Goal: Task Accomplishment & Management: Use online tool/utility

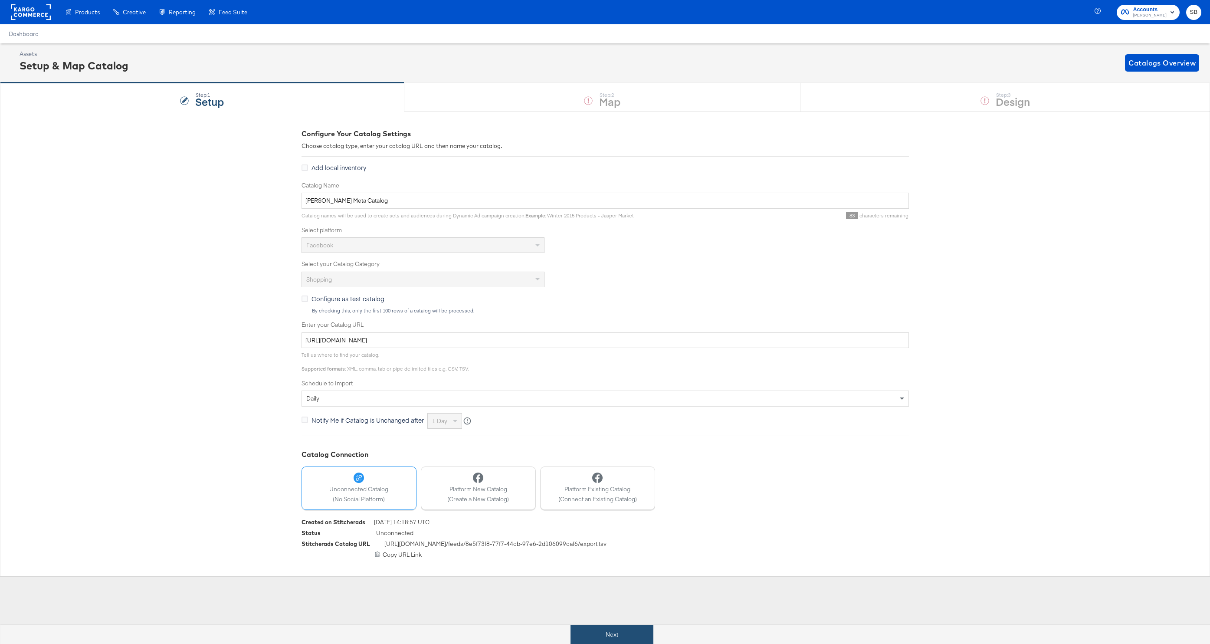
click at [605, 628] on button "Next" at bounding box center [612, 635] width 83 height 20
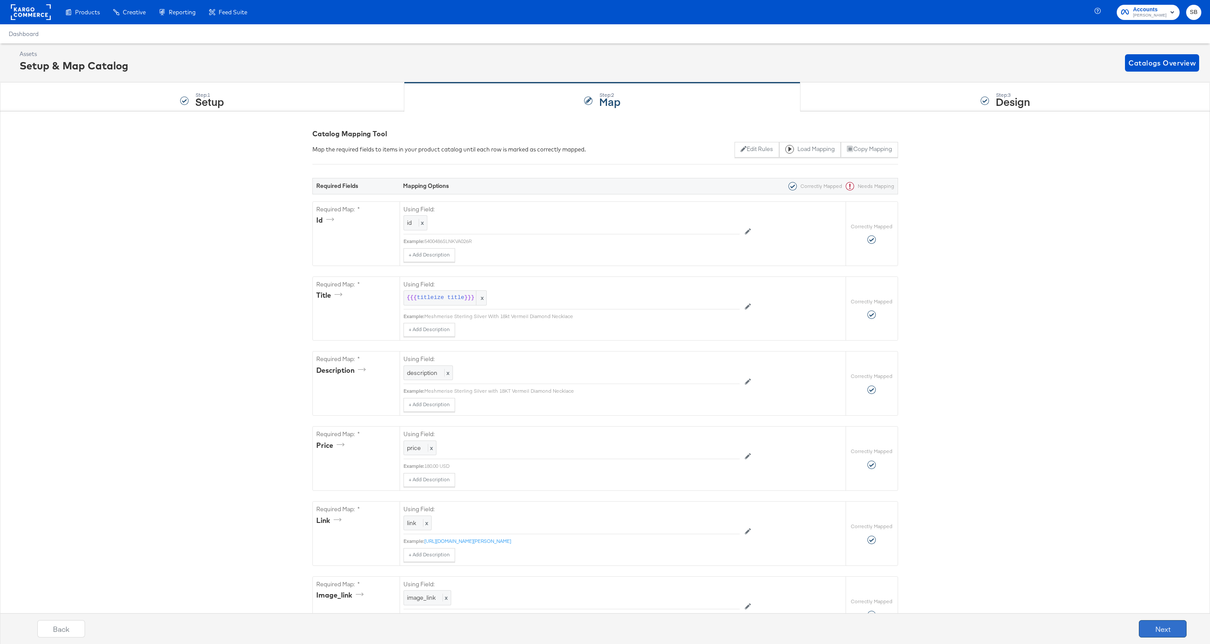
click at [1156, 627] on button "Next" at bounding box center [1163, 628] width 48 height 17
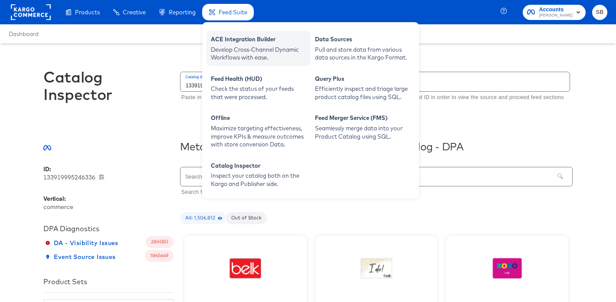
click at [233, 43] on div "ACE Integration Builder" at bounding box center [258, 40] width 95 height 10
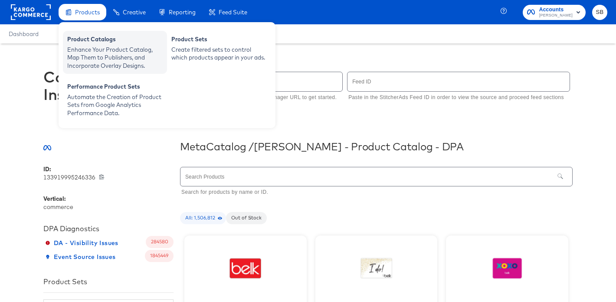
click at [93, 48] on div "Enhance Your Product Catalog, Map Them to Publishers, and Incorporate Overlay D…" at bounding box center [114, 58] width 95 height 24
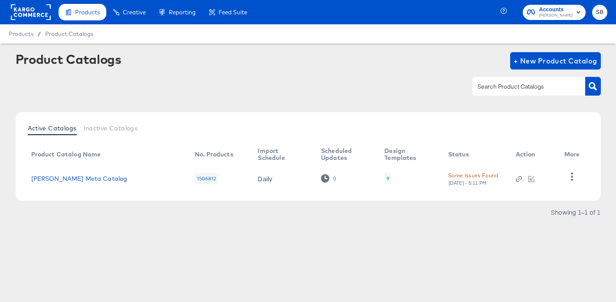
click at [385, 181] on div "9" at bounding box center [387, 178] width 7 height 11
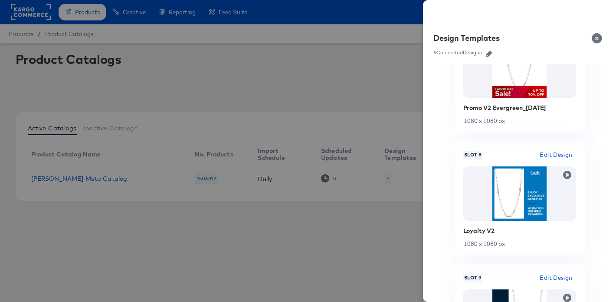
scroll to position [993, 0]
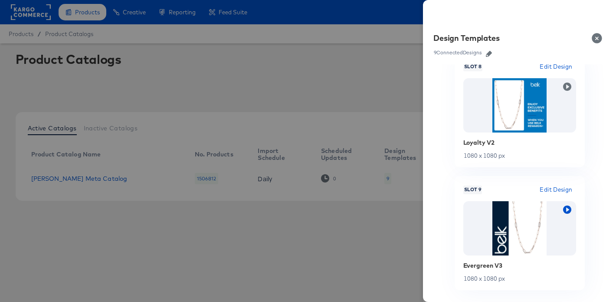
click at [565, 208] on icon "button" at bounding box center [567, 209] width 8 height 8
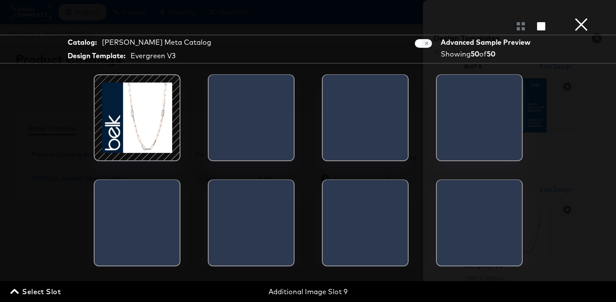
scroll to position [0, 603]
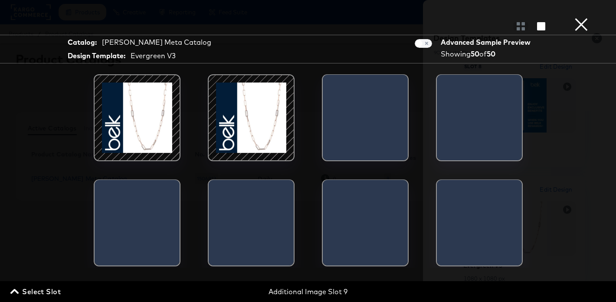
click at [580, 17] on button "×" at bounding box center [581, 8] width 17 height 17
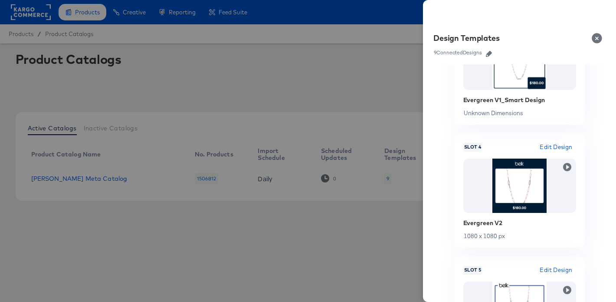
scroll to position [422, 0]
click at [570, 167] on icon "button" at bounding box center [567, 167] width 8 height 8
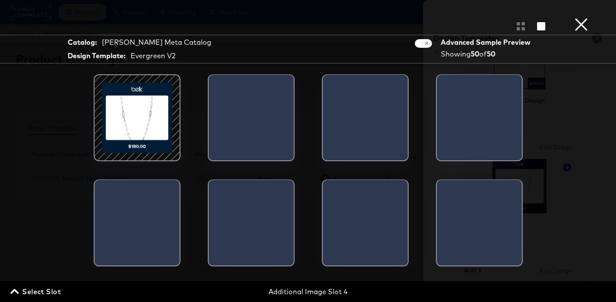
scroll to position [0, 39]
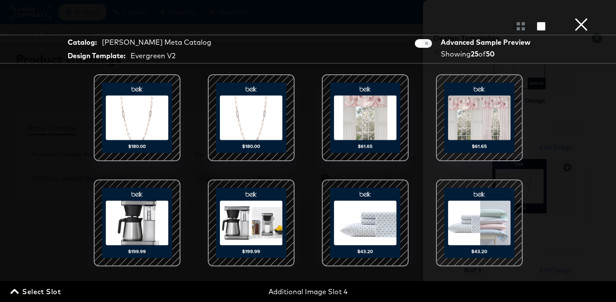
click at [584, 17] on button "×" at bounding box center [581, 8] width 17 height 17
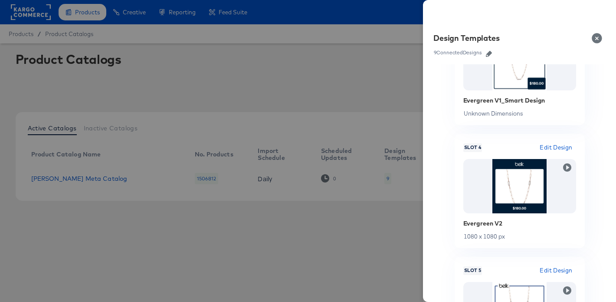
click at [405, 47] on div at bounding box center [308, 151] width 616 height 302
